Goal: Task Accomplishment & Management: Manage account settings

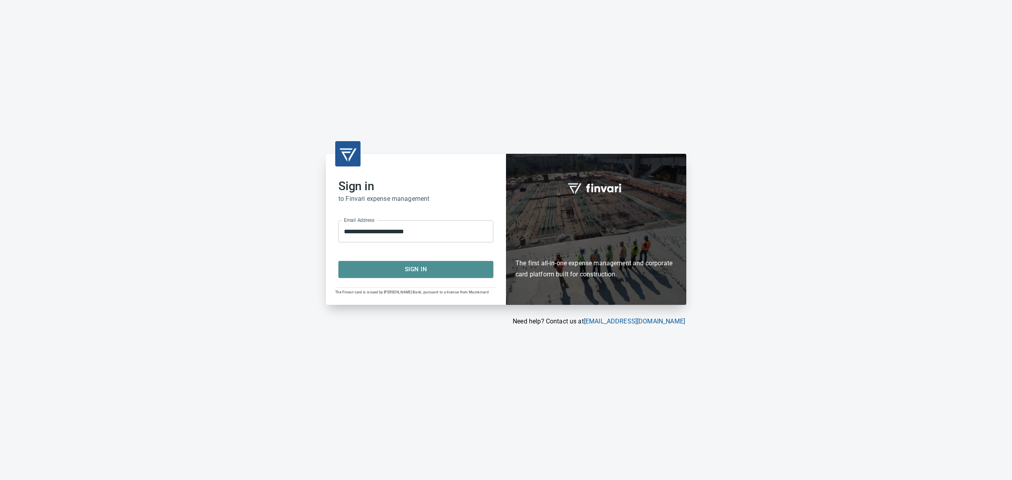
click at [404, 264] on span "Sign In" at bounding box center [416, 269] width 138 height 10
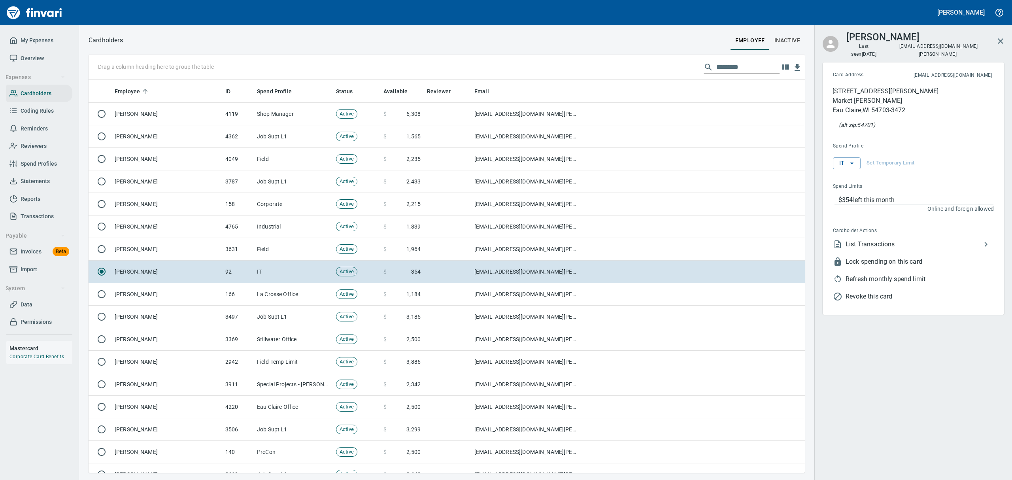
scroll to position [384, 698]
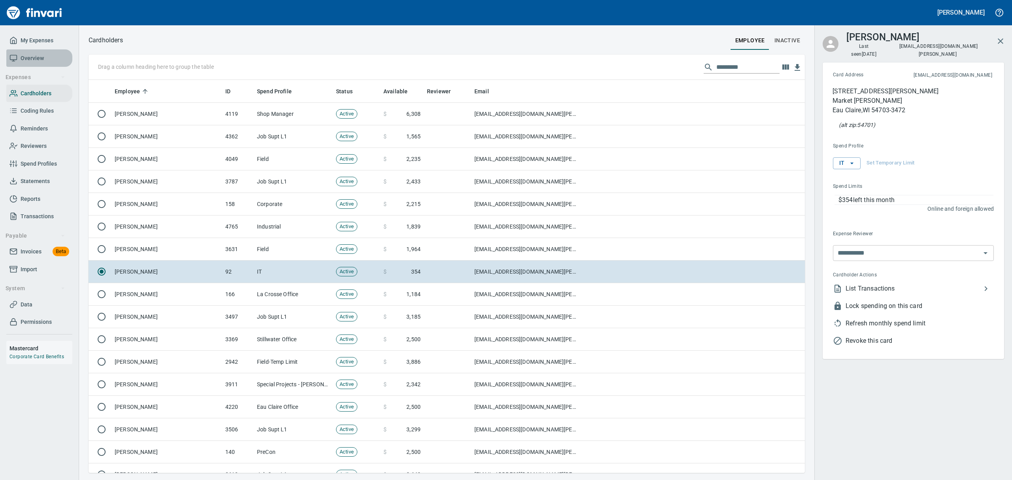
click at [21, 54] on span "Overview" at bounding box center [32, 58] width 23 height 10
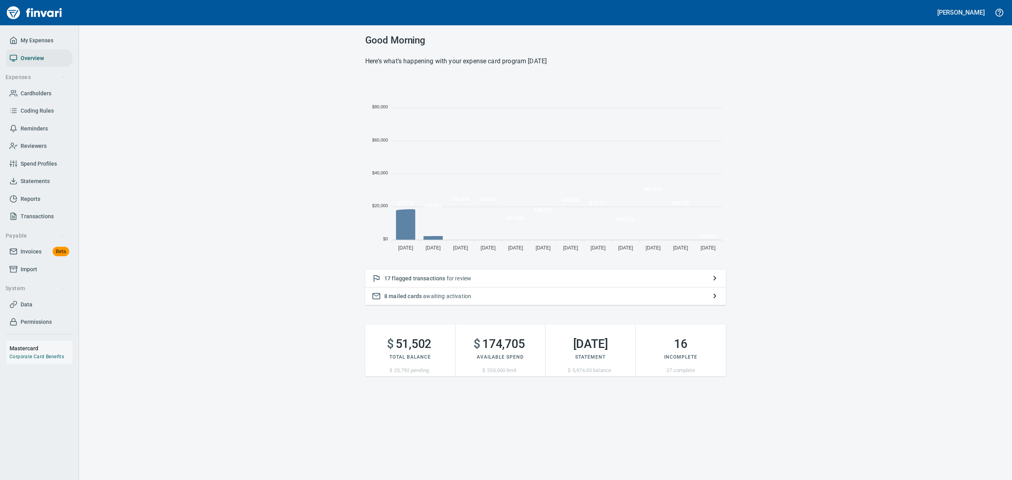
scroll to position [175, 351]
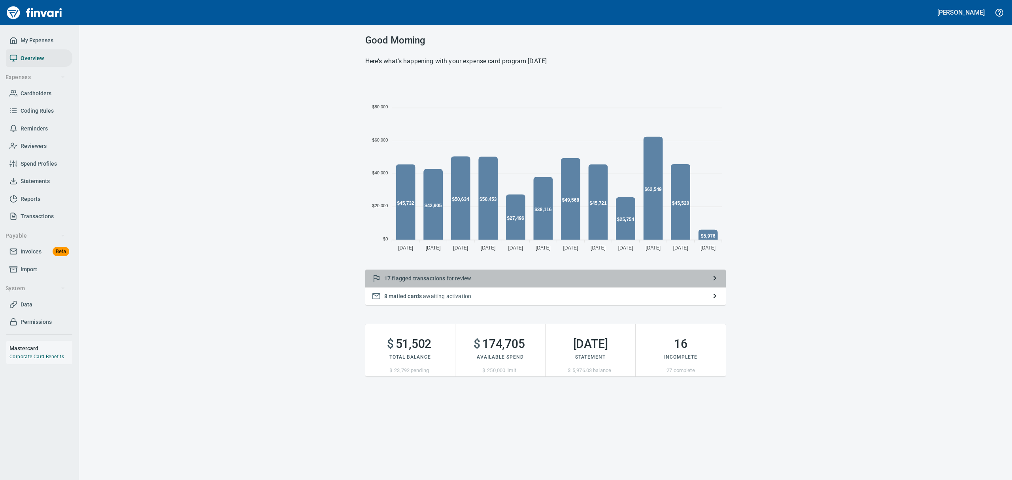
click at [387, 276] on span "17" at bounding box center [387, 278] width 6 height 6
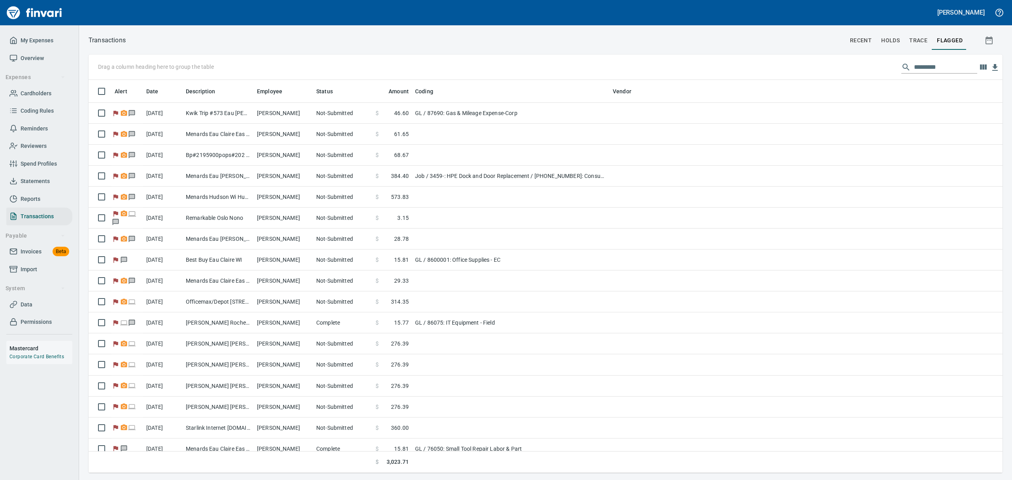
scroll to position [384, 896]
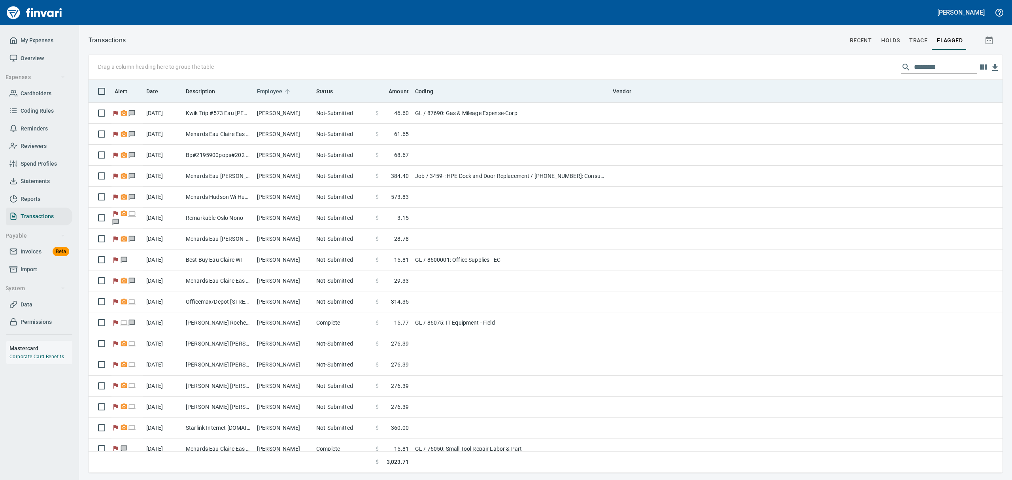
click at [264, 94] on span "Employee" at bounding box center [269, 91] width 25 height 9
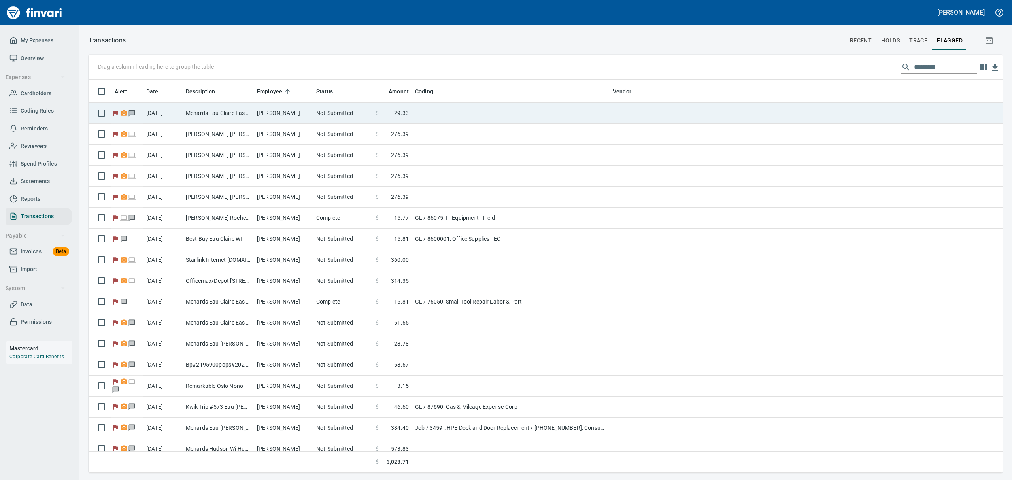
click at [219, 115] on td "Menards Eau Claire Eas Eau Claire WI" at bounding box center [218, 113] width 71 height 21
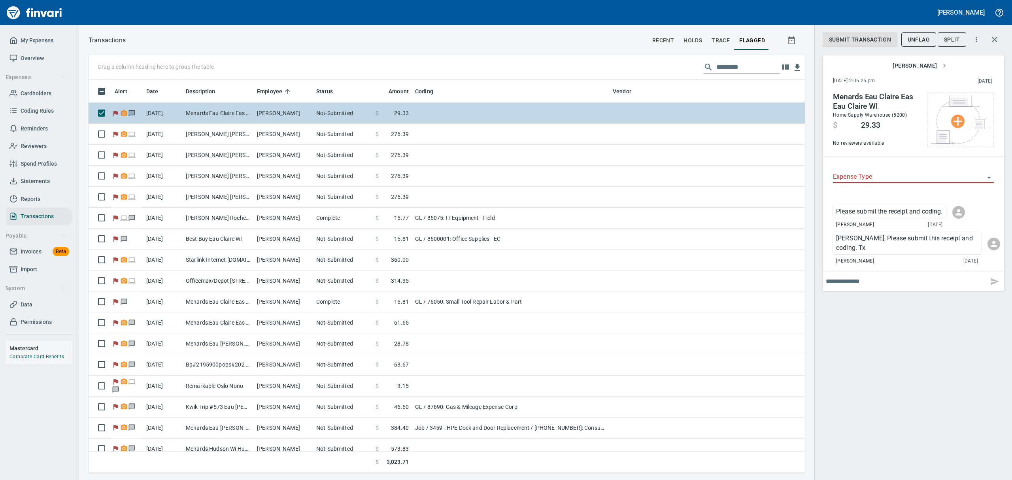
scroll to position [384, 698]
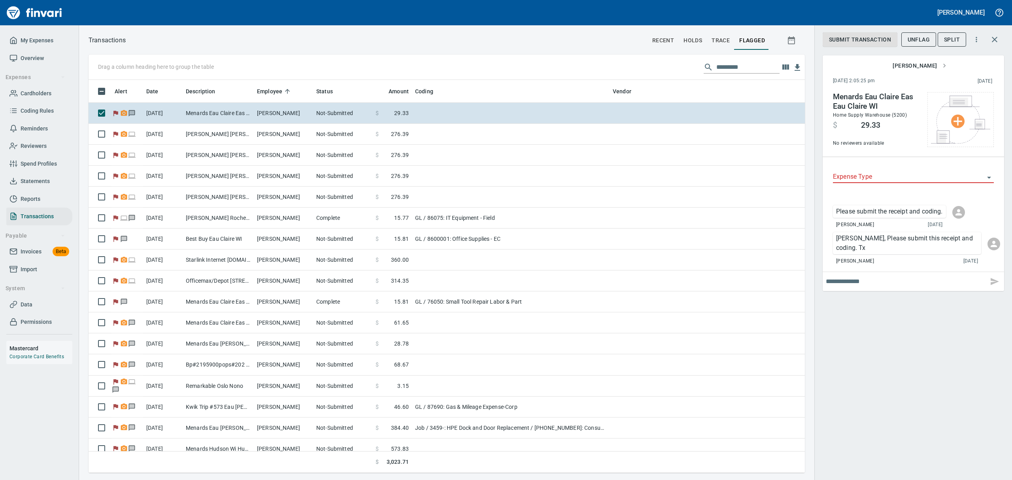
click at [881, 275] on input "text" at bounding box center [905, 281] width 159 height 13
type input "**********"
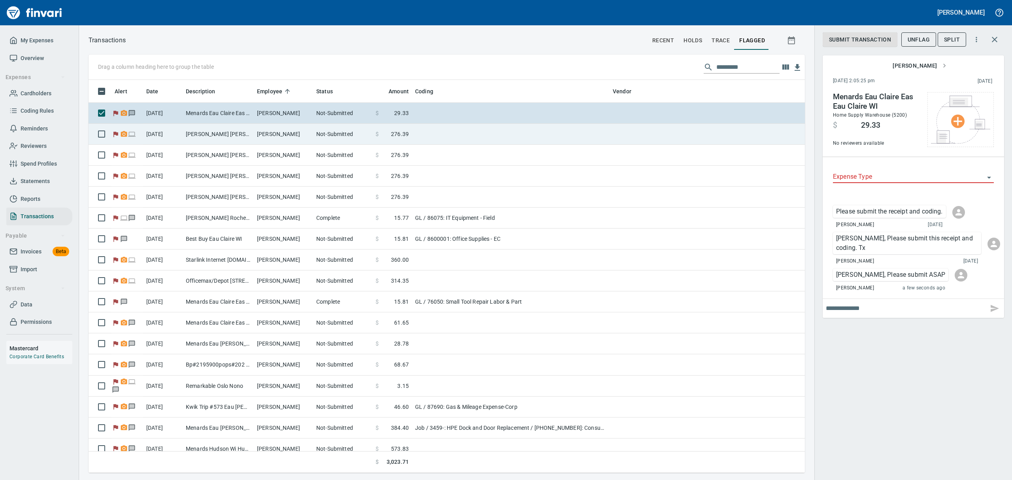
click at [200, 132] on td "[PERSON_NAME] [PERSON_NAME] [GEOGRAPHIC_DATA]" at bounding box center [218, 134] width 71 height 21
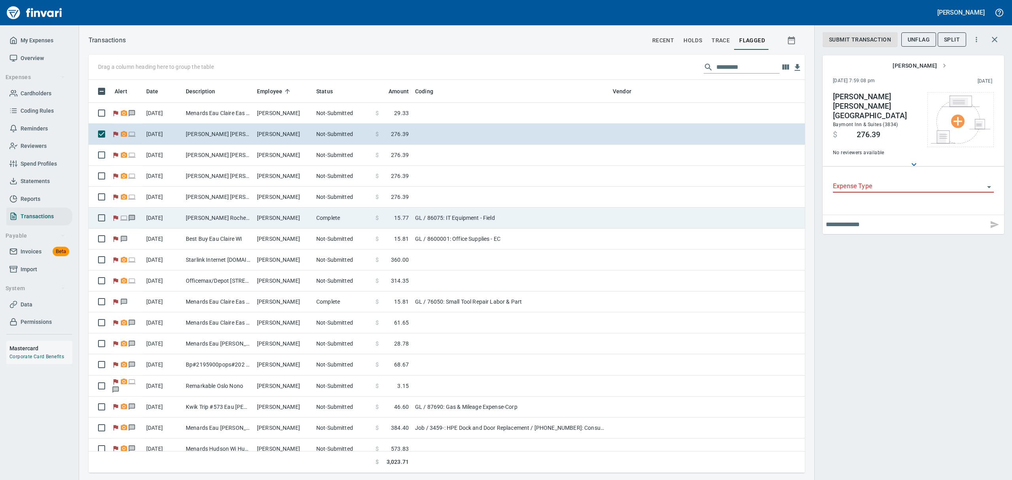
click at [227, 219] on td "[PERSON_NAME] Rochester [GEOGRAPHIC_DATA]" at bounding box center [218, 217] width 71 height 21
type input "**"
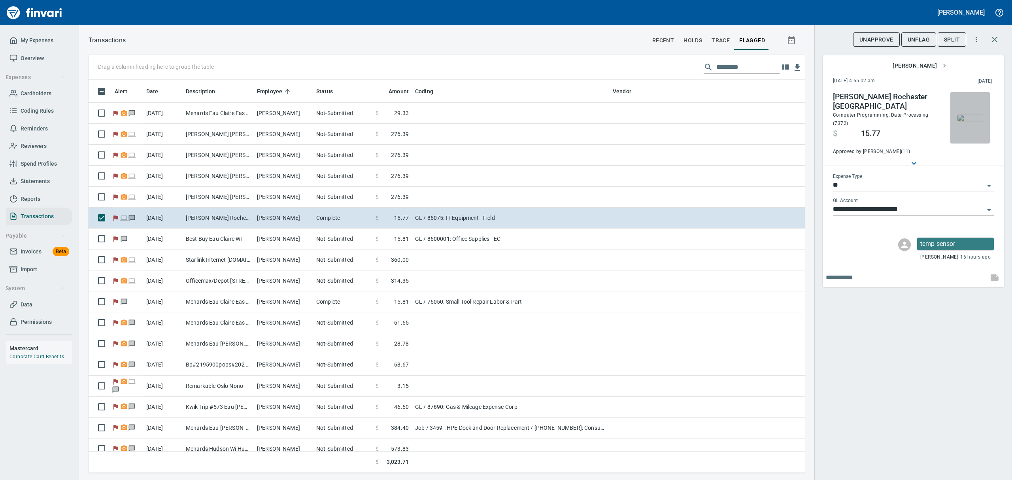
click at [974, 119] on img "button" at bounding box center [969, 118] width 25 height 6
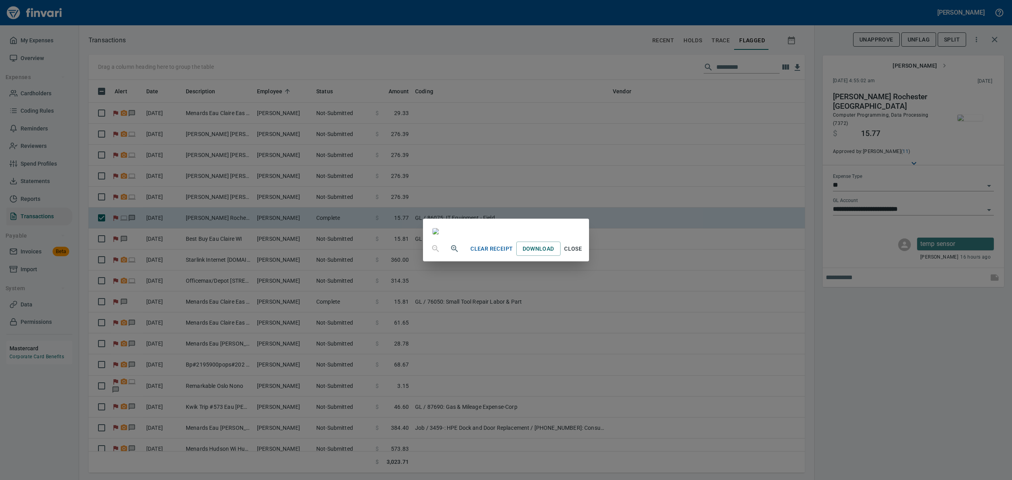
scroll to position [158, 0]
click at [583, 254] on span "Close" at bounding box center [573, 249] width 19 height 10
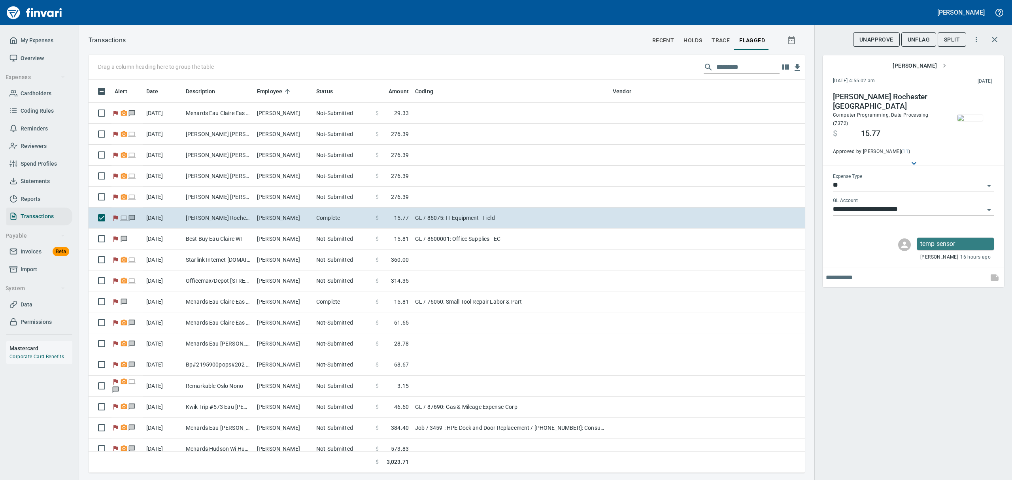
scroll to position [384, 698]
click at [917, 36] on span "UnFlag" at bounding box center [918, 40] width 22 height 10
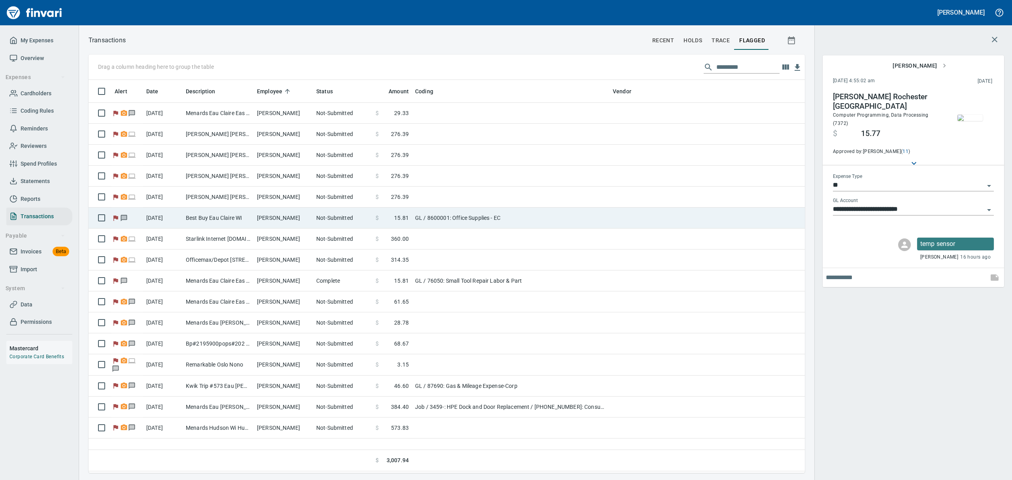
click at [268, 219] on td "[PERSON_NAME]" at bounding box center [283, 217] width 59 height 21
type input "**********"
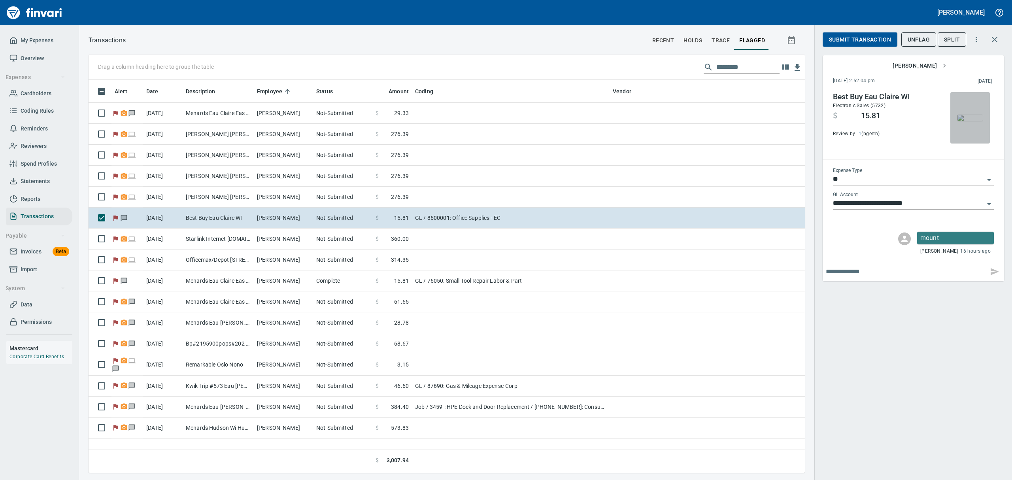
click at [965, 121] on img "button" at bounding box center [969, 118] width 25 height 6
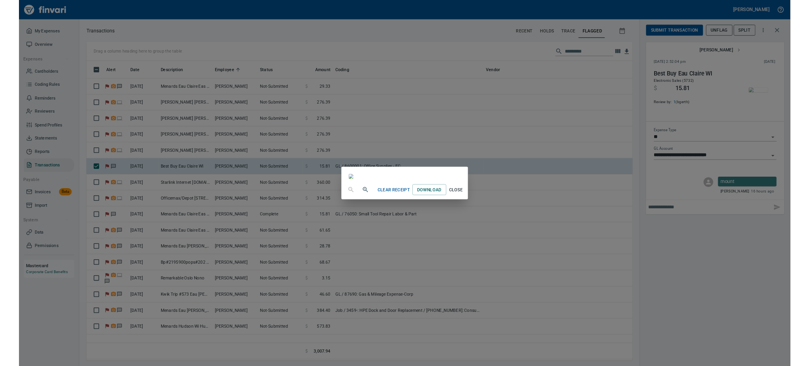
scroll to position [843, 0]
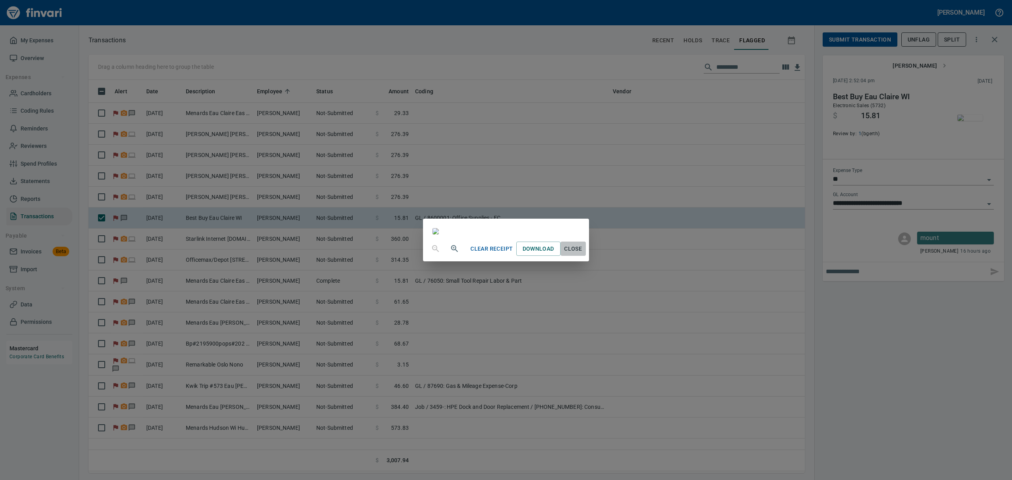
click at [583, 254] on span "Close" at bounding box center [573, 249] width 19 height 10
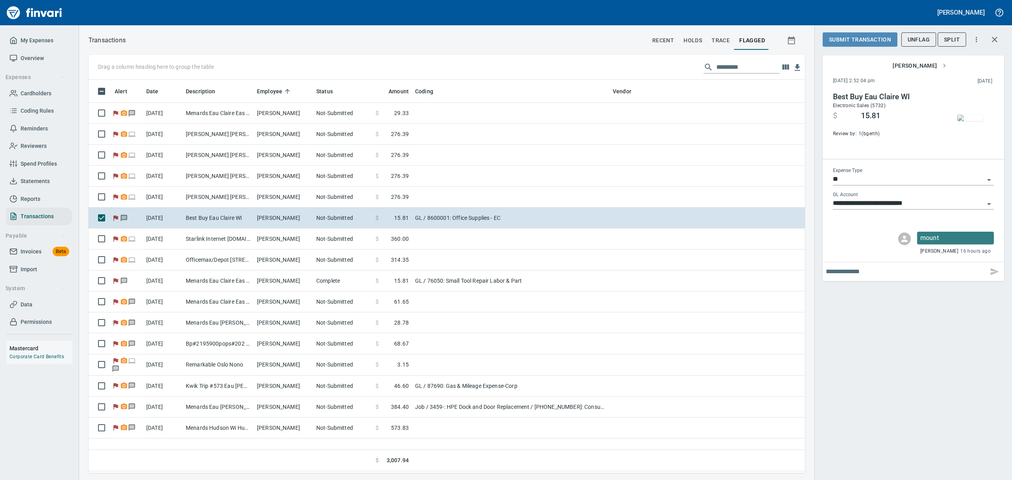
click at [846, 41] on span "Submit Transaction" at bounding box center [860, 40] width 62 height 10
click at [849, 40] on span "Approve" at bounding box center [842, 40] width 26 height 10
click at [920, 40] on span "UnFlag" at bounding box center [918, 40] width 22 height 10
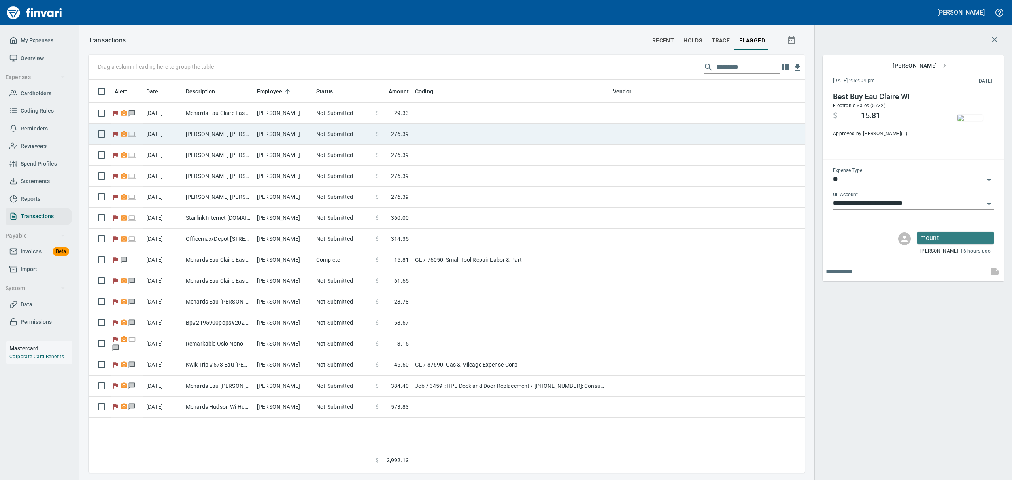
click at [310, 132] on td "[PERSON_NAME]" at bounding box center [283, 134] width 59 height 21
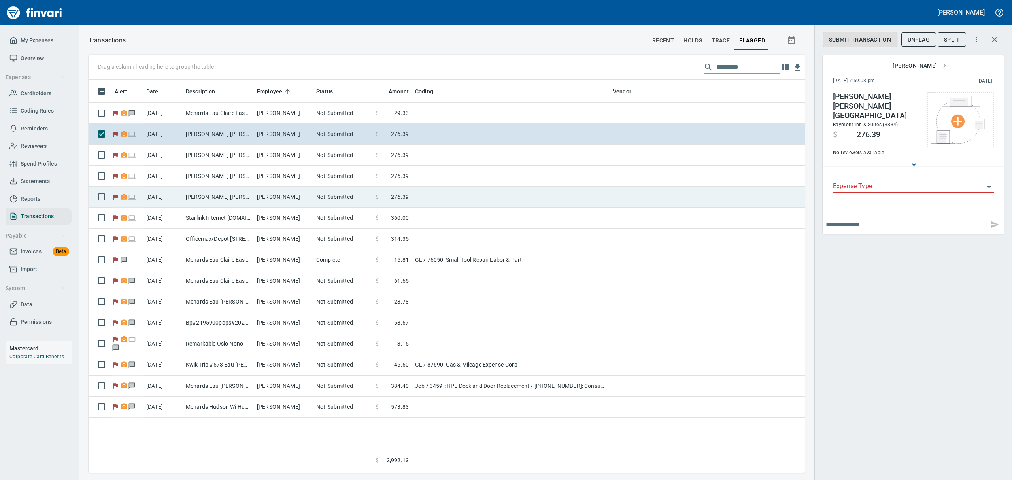
click at [203, 196] on td "[PERSON_NAME] [PERSON_NAME] [GEOGRAPHIC_DATA]" at bounding box center [218, 197] width 71 height 21
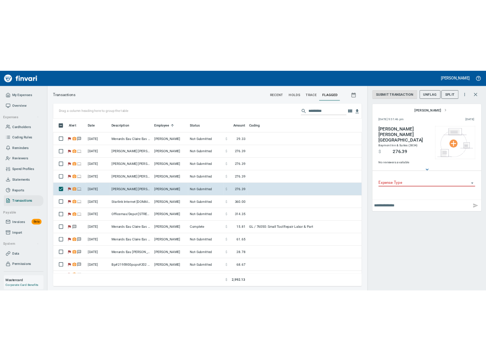
scroll to position [0, 0]
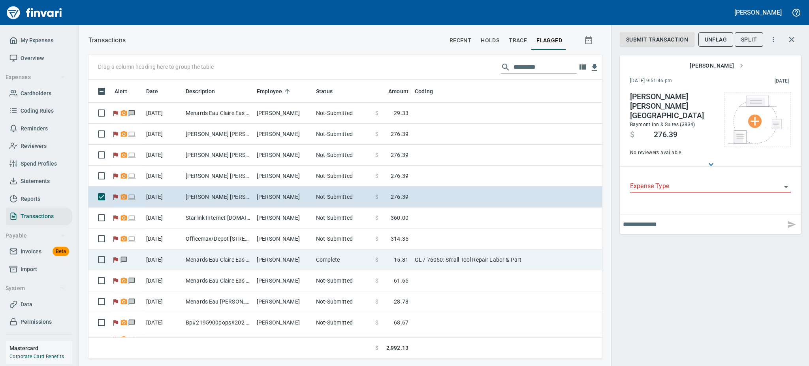
click at [254, 264] on td "[PERSON_NAME]" at bounding box center [283, 259] width 59 height 21
type input "**"
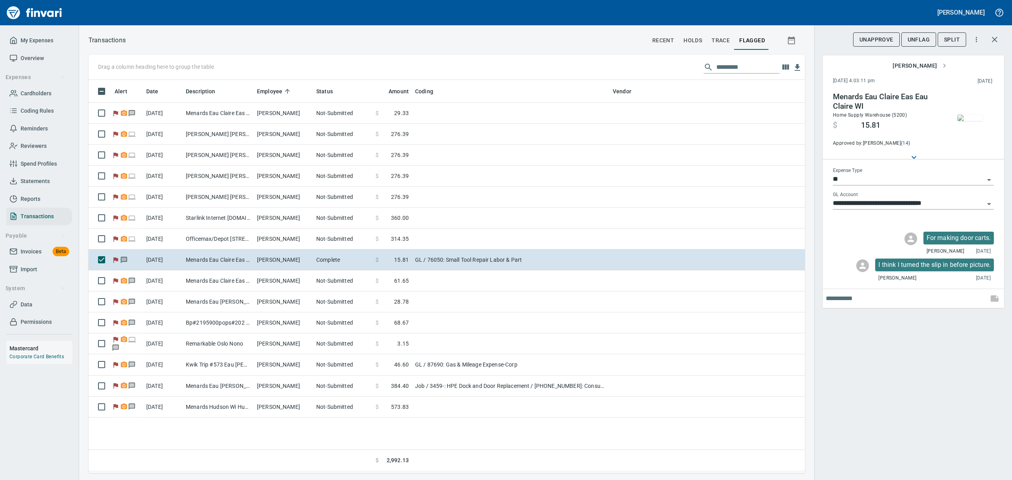
scroll to position [384, 707]
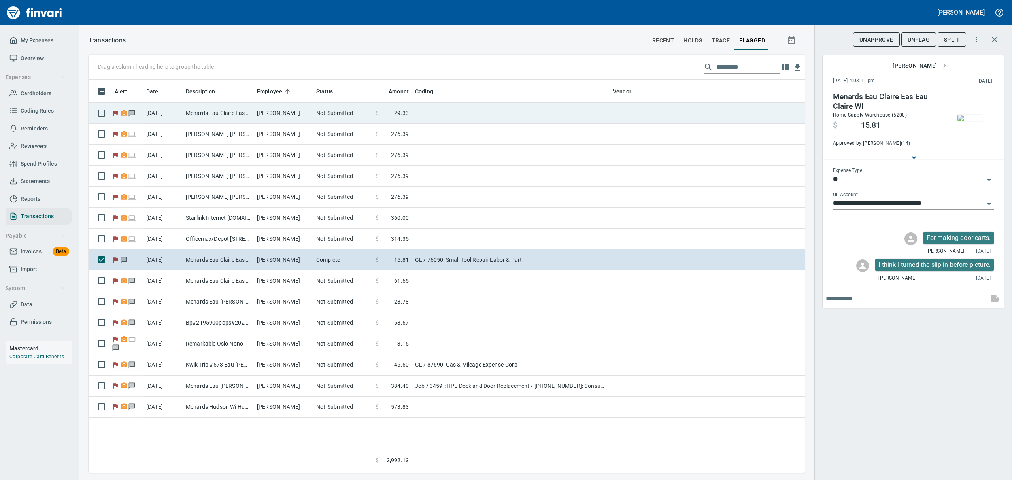
click at [236, 111] on td "Menards Eau Claire Eas Eau Claire WI" at bounding box center [218, 113] width 71 height 21
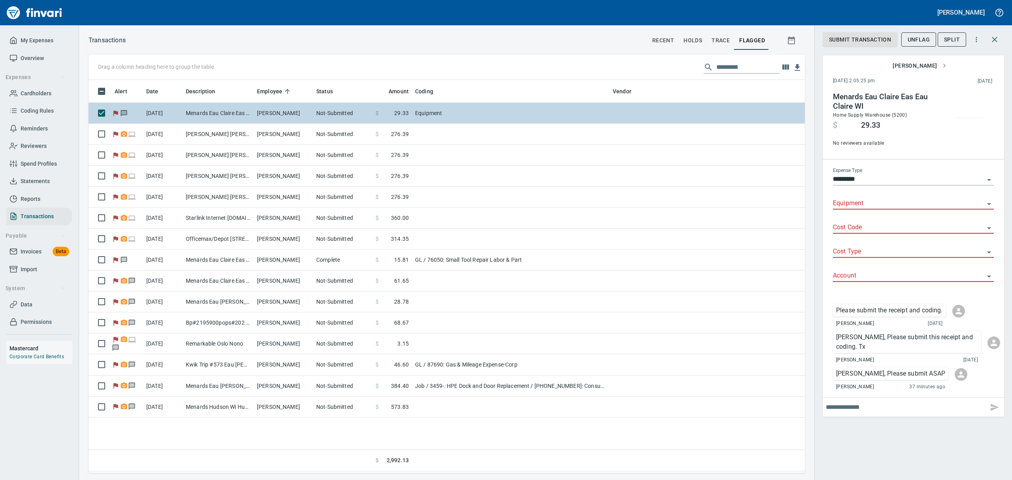
type input "***"
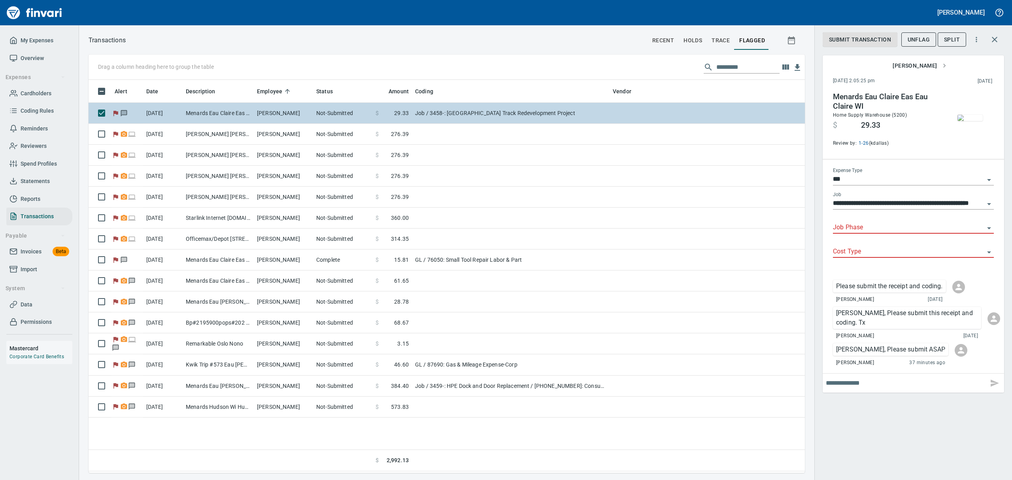
type input "**********"
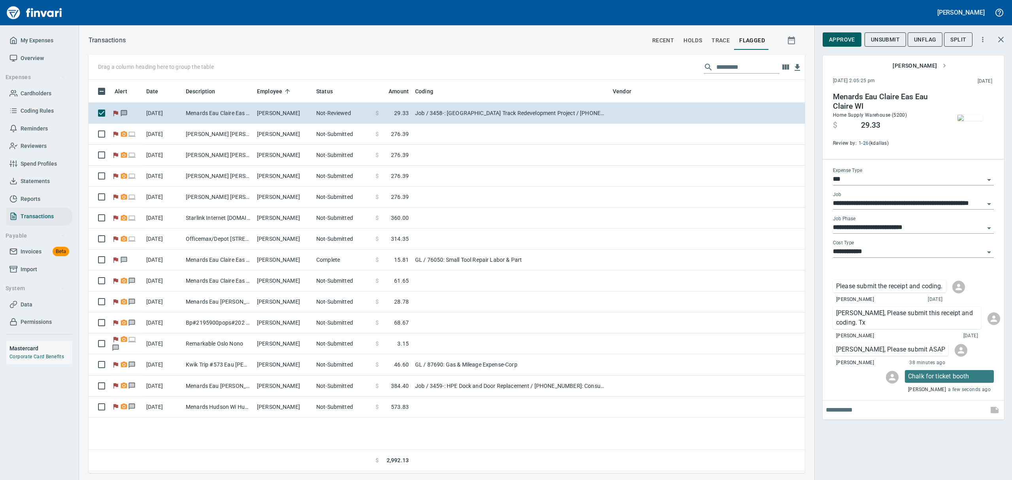
click at [970, 115] on img "button" at bounding box center [969, 118] width 25 height 6
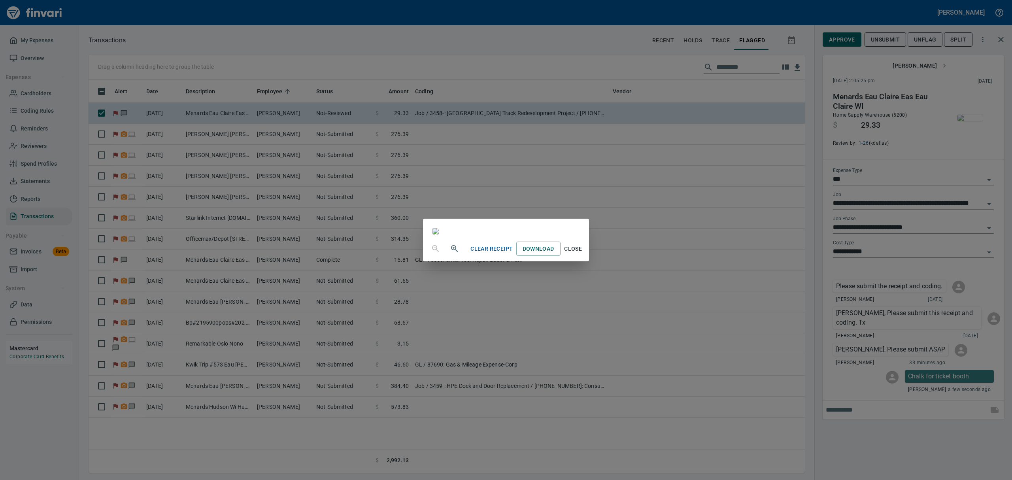
click at [583, 254] on span "Close" at bounding box center [573, 249] width 19 height 10
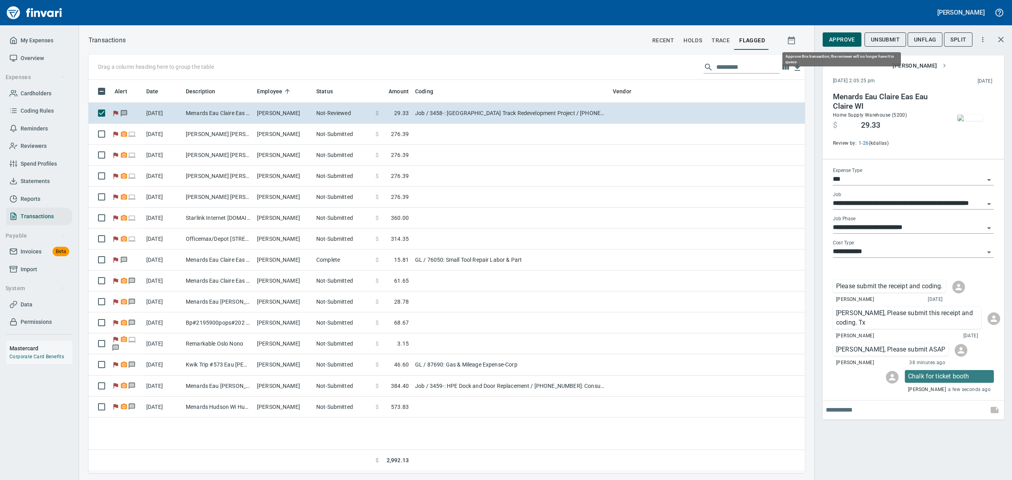
click at [841, 40] on span "Approve" at bounding box center [842, 40] width 26 height 10
click at [915, 37] on span "UnFlag" at bounding box center [918, 40] width 22 height 10
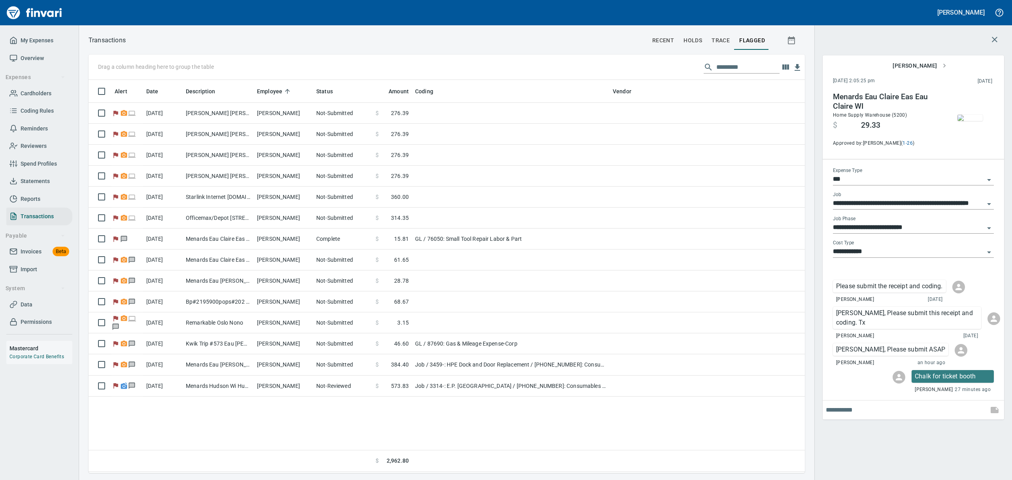
scroll to position [0, 0]
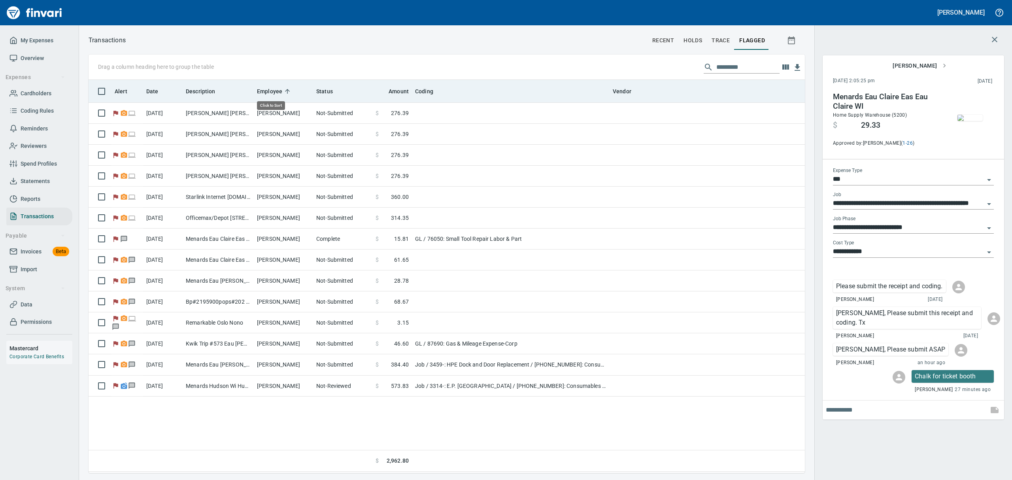
click at [276, 87] on span "Employee" at bounding box center [269, 91] width 25 height 9
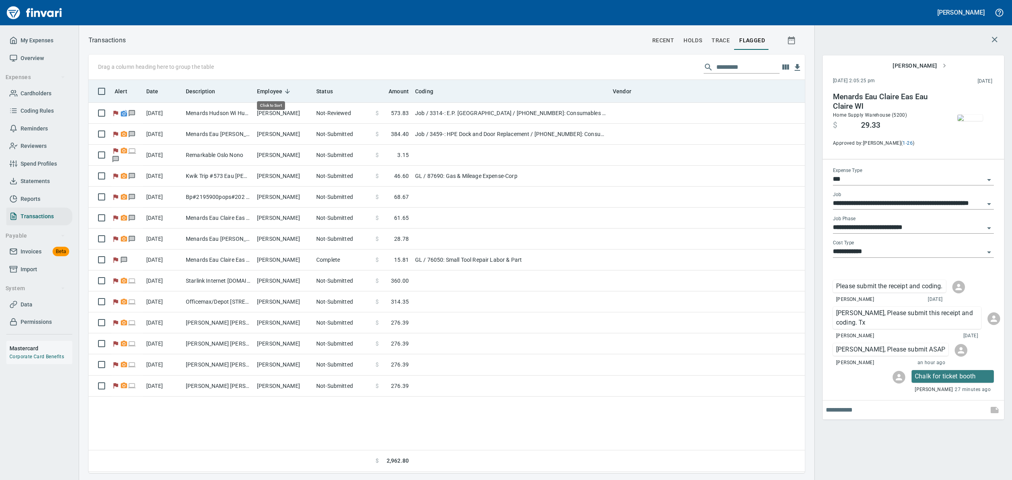
click at [276, 87] on span "Employee" at bounding box center [269, 91] width 25 height 9
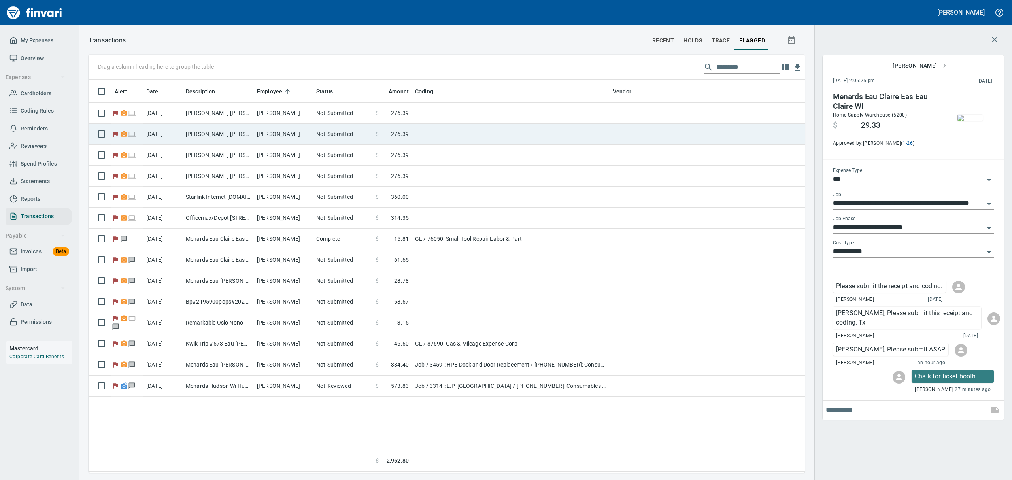
scroll to position [384, 707]
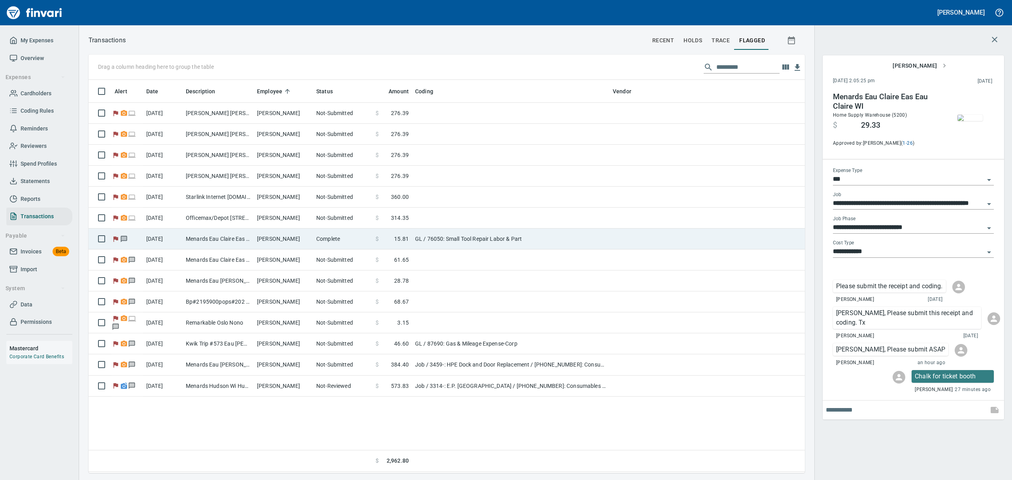
click at [276, 237] on td "[PERSON_NAME]" at bounding box center [283, 238] width 59 height 21
type input "**"
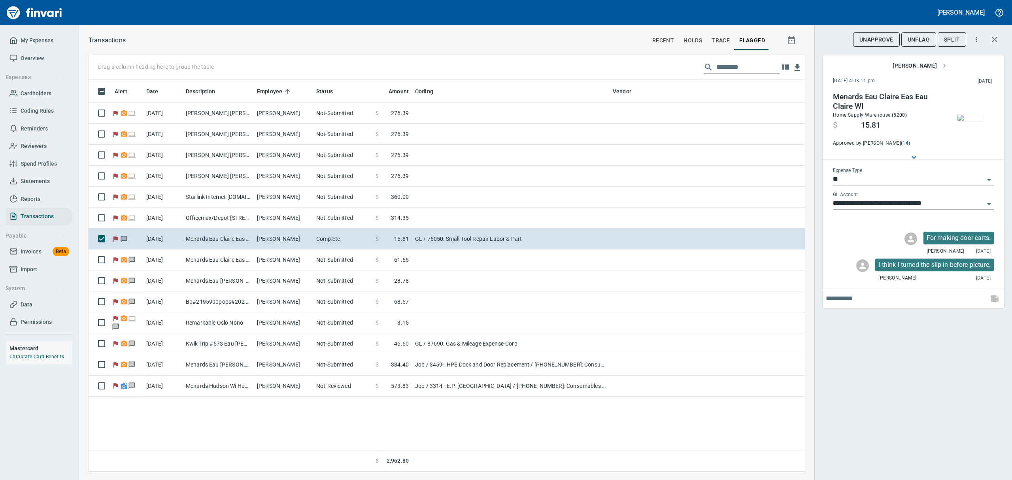
click at [973, 121] on img "button" at bounding box center [969, 118] width 25 height 6
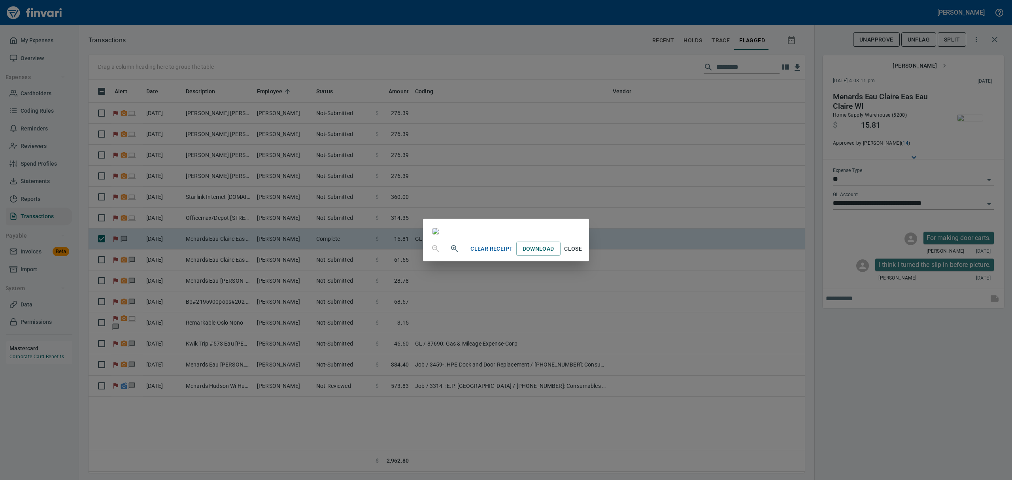
click at [513, 254] on span "Clear Receipt" at bounding box center [491, 249] width 42 height 10
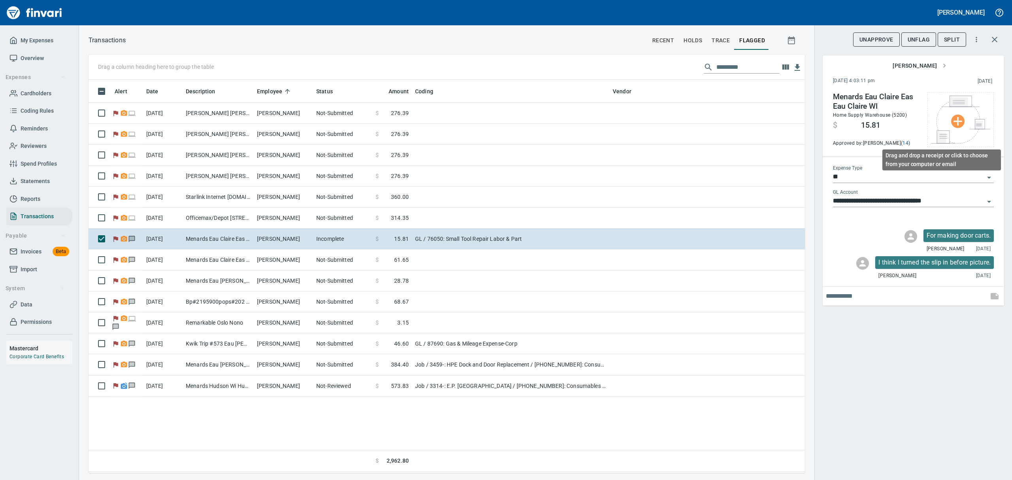
scroll to position [384, 707]
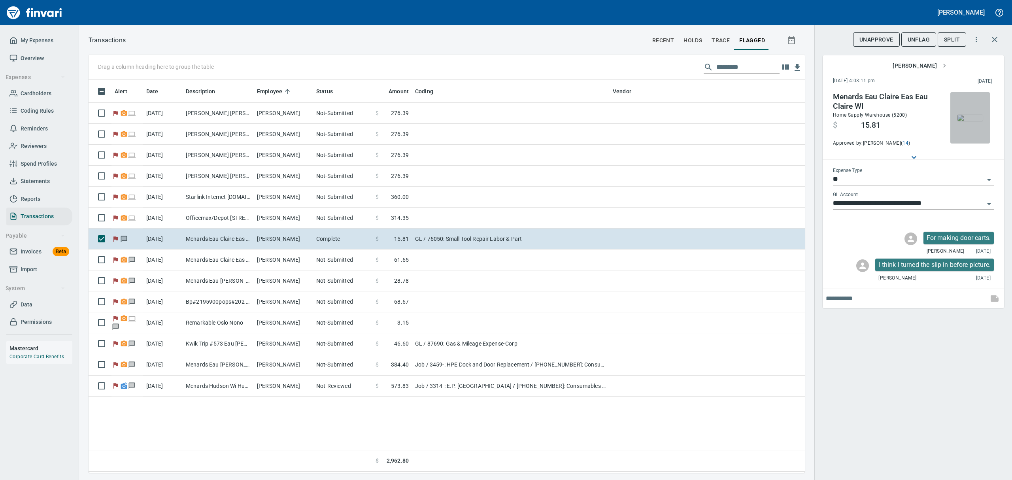
click at [968, 115] on img "button" at bounding box center [969, 118] width 25 height 6
click at [966, 119] on img "button" at bounding box center [969, 118] width 25 height 6
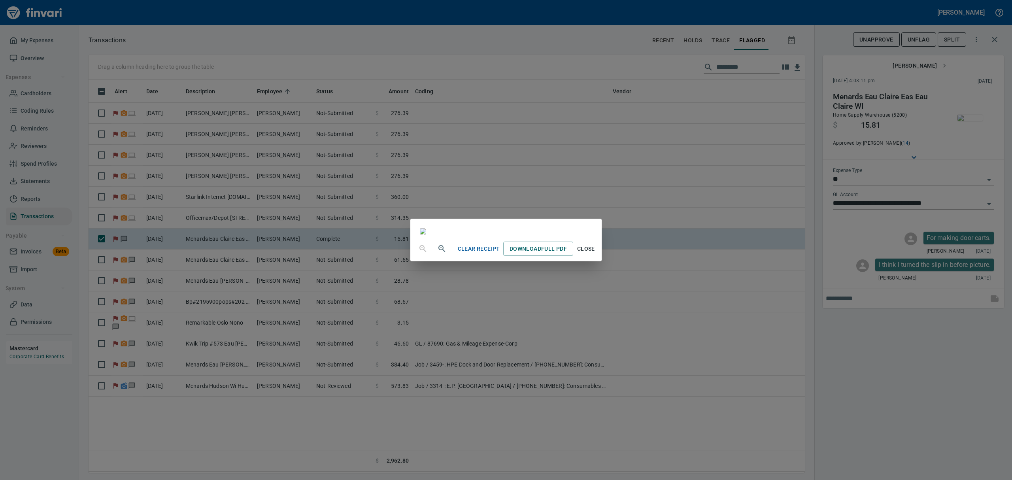
click at [595, 254] on span "Close" at bounding box center [585, 249] width 19 height 10
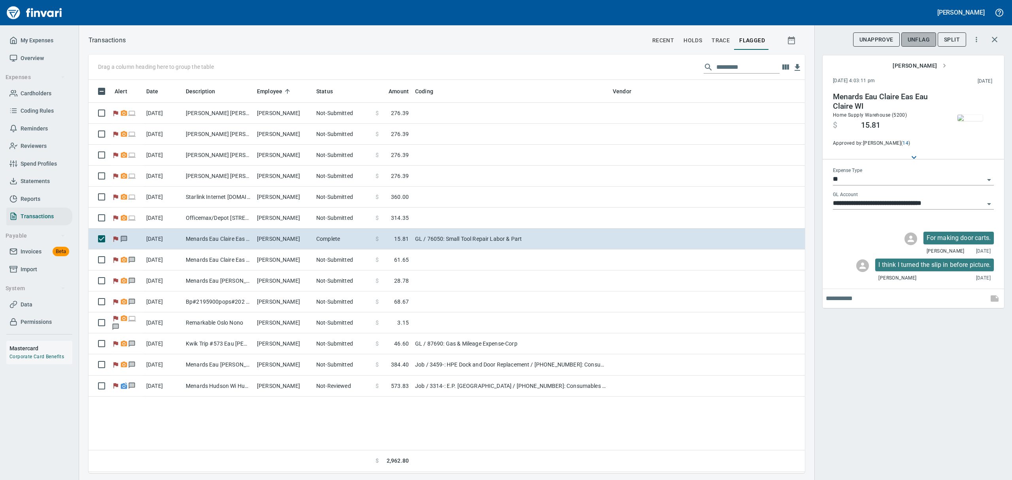
click at [920, 37] on span "UnFlag" at bounding box center [918, 40] width 22 height 10
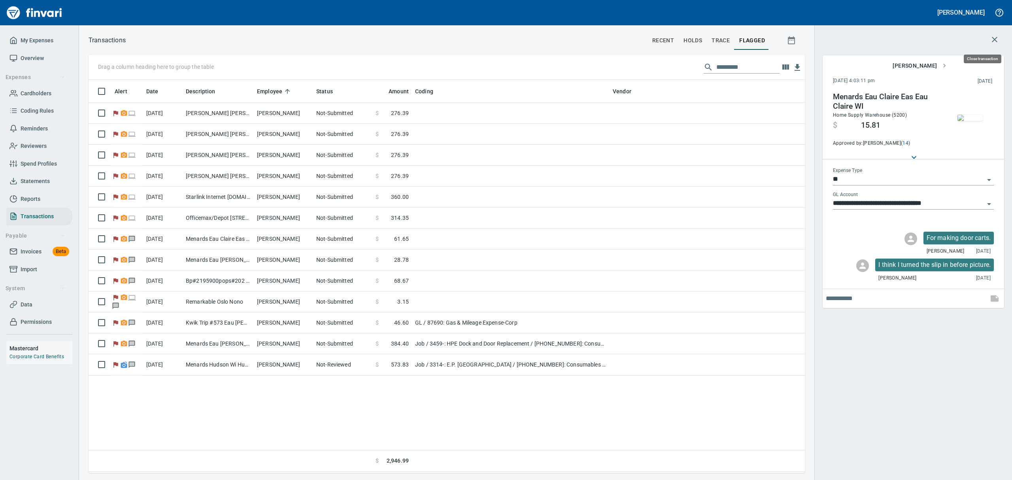
click at [990, 36] on icon "button" at bounding box center [994, 39] width 9 height 9
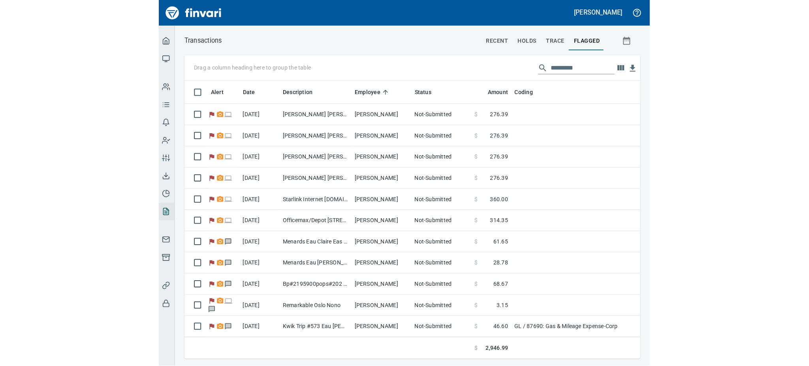
scroll to position [270, 693]
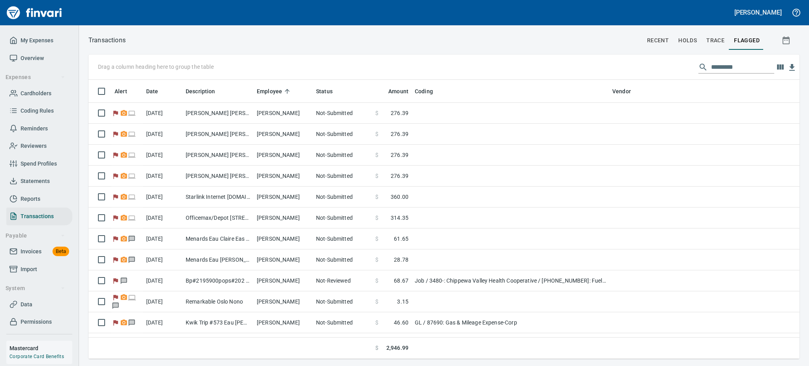
drag, startPoint x: 515, startPoint y: 2, endPoint x: 515, endPoint y: 17, distance: 15.0
click at [515, 11] on div "[PERSON_NAME]" at bounding box center [404, 12] width 809 height 25
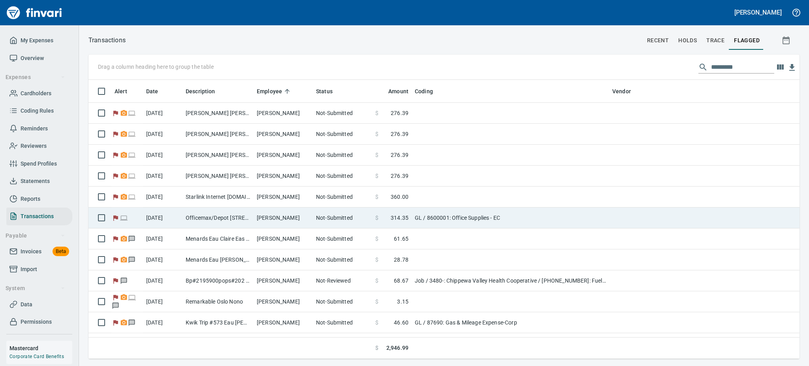
click at [167, 212] on td "[DATE]" at bounding box center [163, 217] width 40 height 21
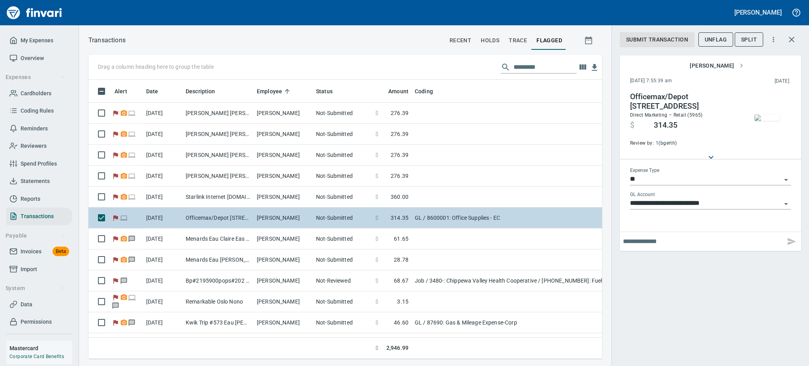
scroll to position [262, 496]
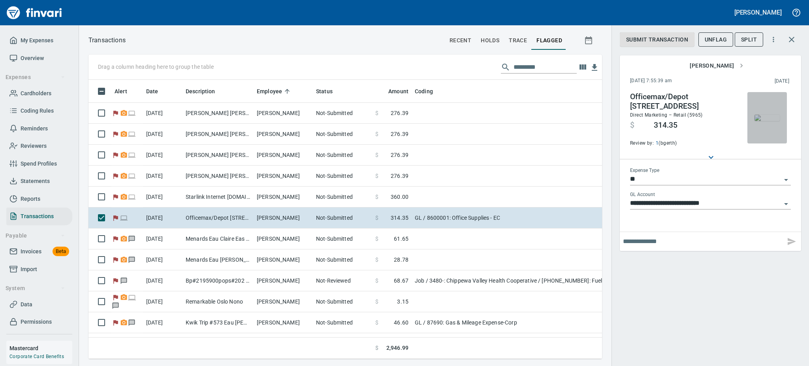
click at [771, 116] on img "button" at bounding box center [767, 118] width 25 height 6
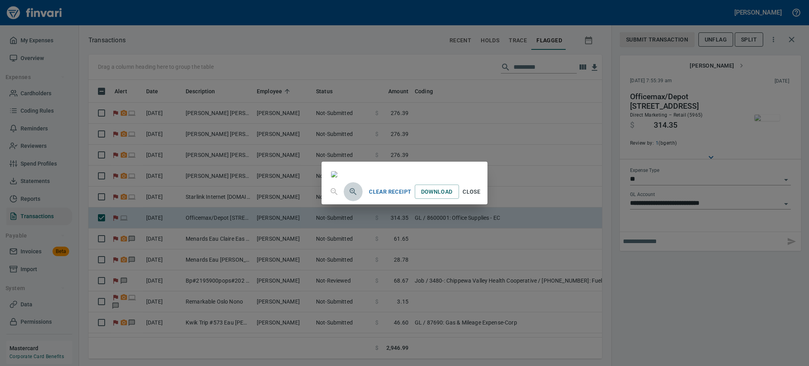
click at [350, 195] on icon "button" at bounding box center [353, 191] width 7 height 7
click at [481, 198] on span "Close" at bounding box center [471, 193] width 19 height 10
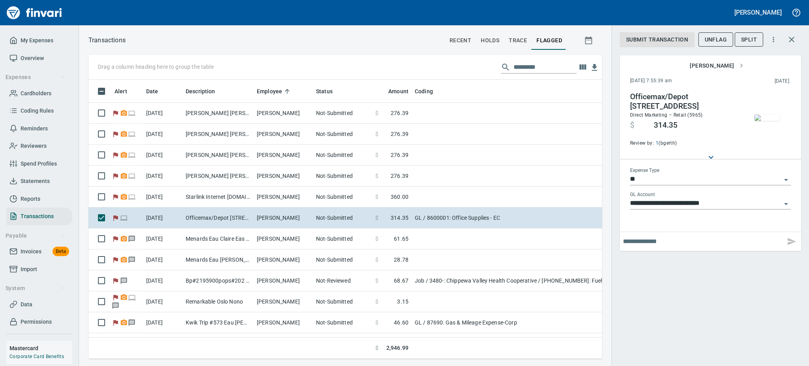
click at [767, 124] on button "button" at bounding box center [768, 117] width 40 height 51
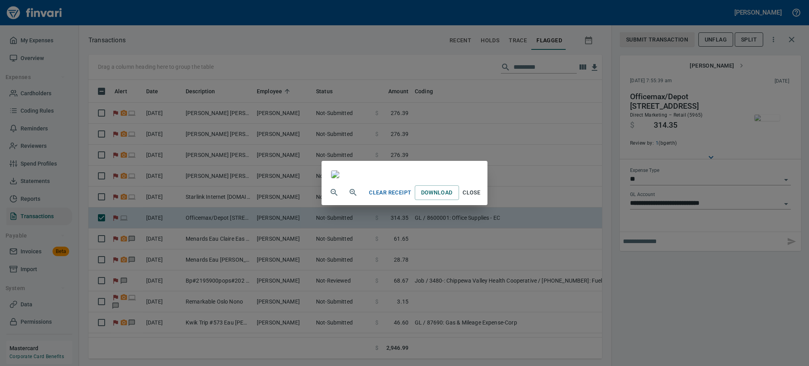
click at [481, 198] on span "Close" at bounding box center [471, 193] width 19 height 10
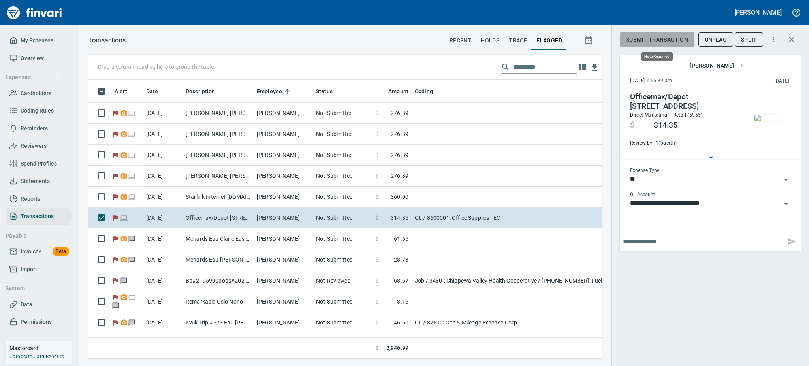
click at [660, 42] on span "Submit Transaction" at bounding box center [657, 40] width 62 height 10
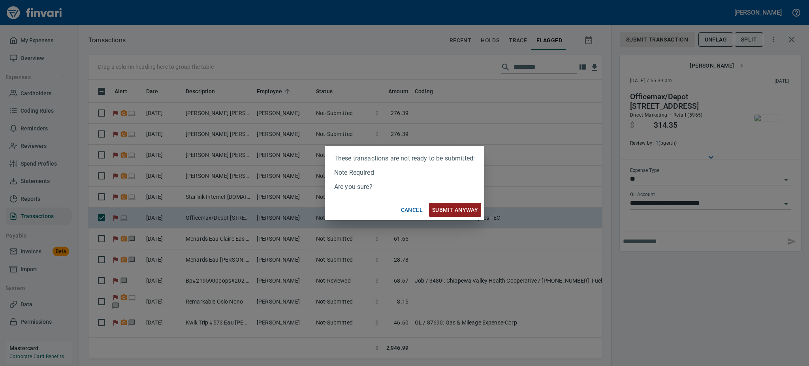
click at [408, 210] on span "Cancel" at bounding box center [412, 210] width 22 height 10
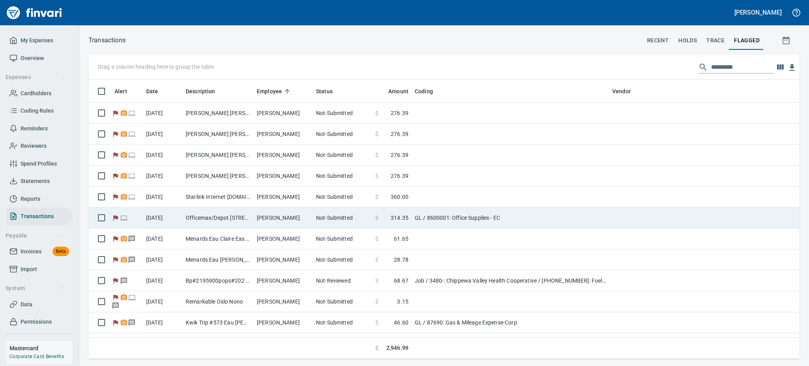
scroll to position [270, 692]
